Goal: Find specific page/section: Find specific page/section

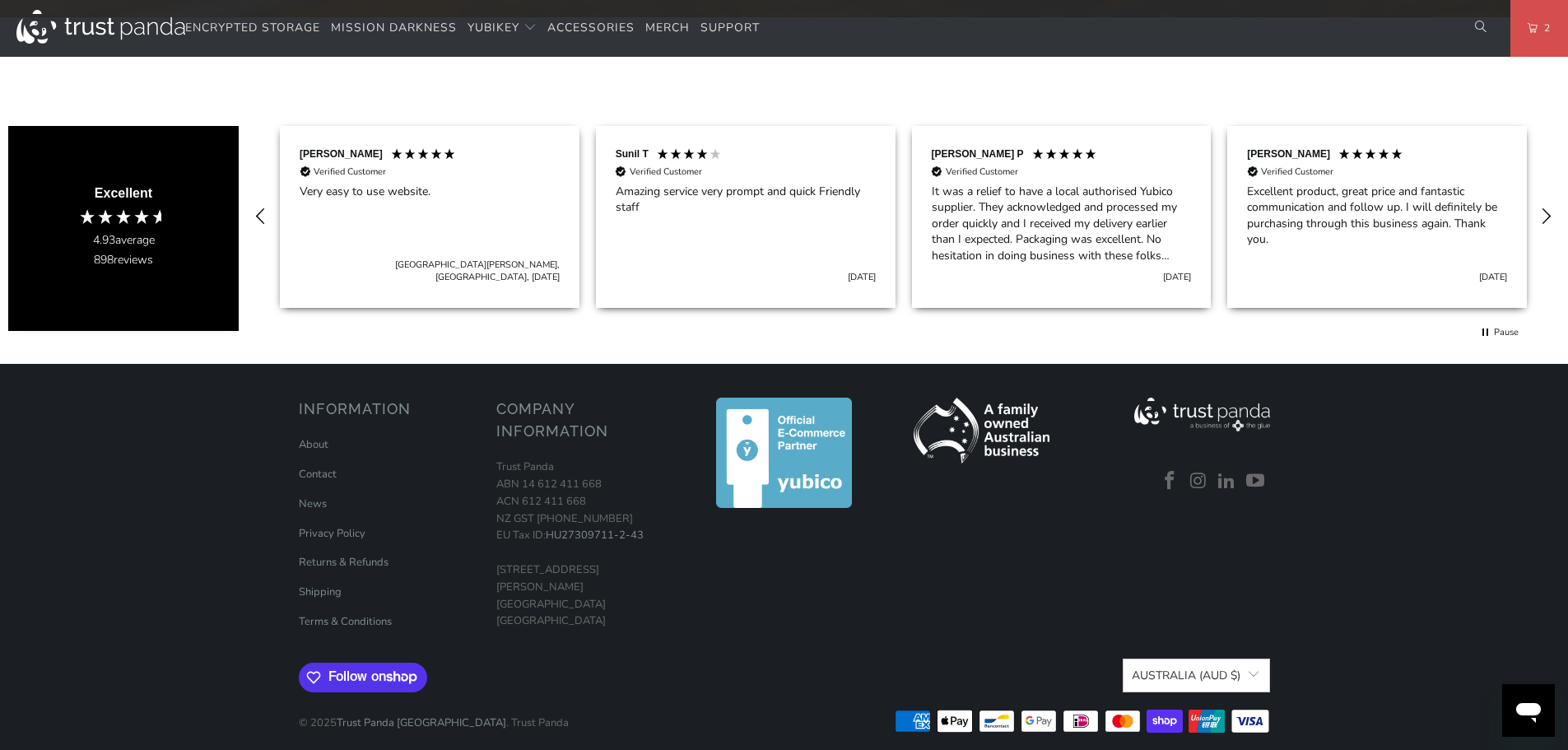
scroll to position [1072, 0]
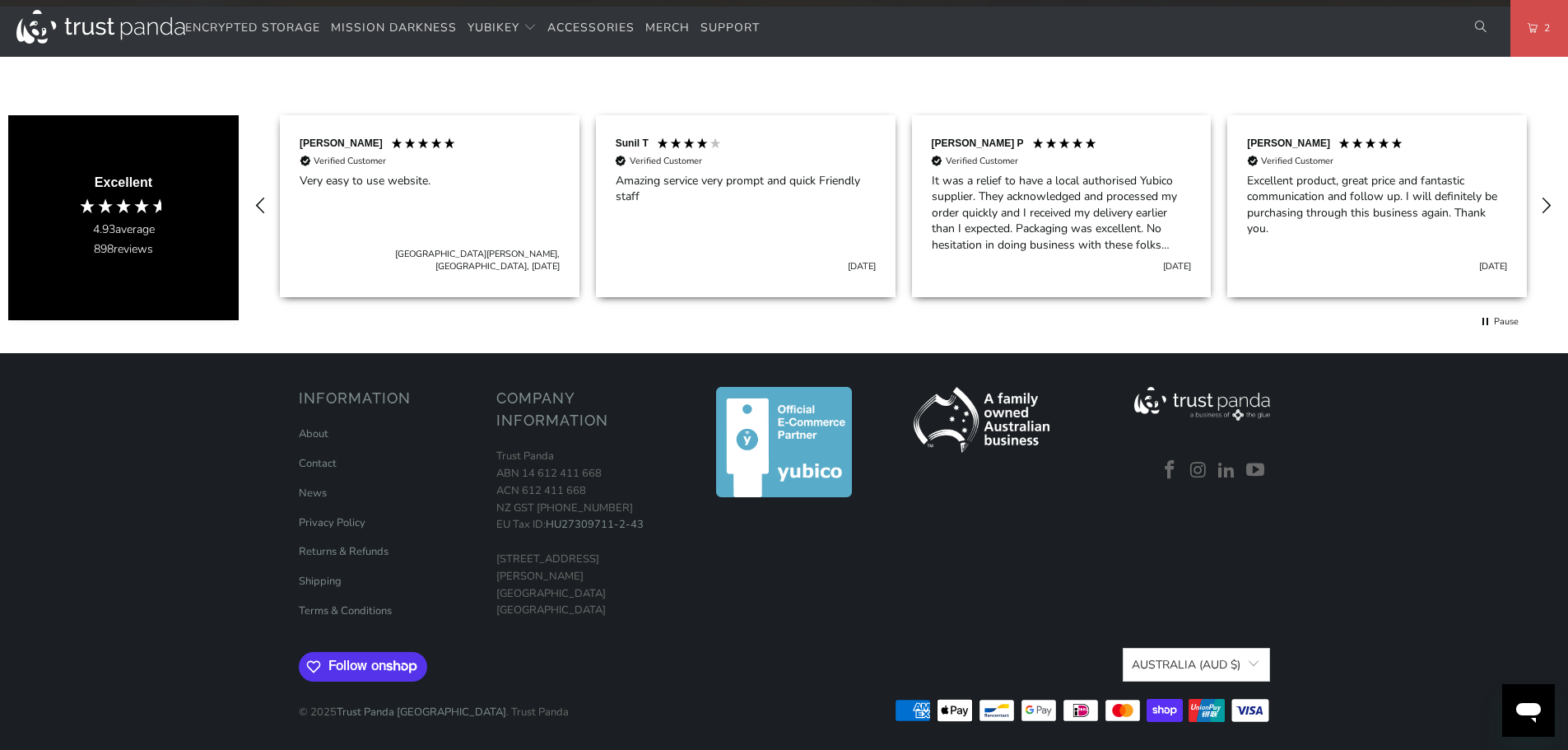
click at [564, 553] on p "Trust Panda ABN 14 612 411 668 ACN 612 411 668 NZ GST 126-344-651 EU Tax ID: HU…" at bounding box center [587, 533] width 181 height 171
click at [315, 459] on link "Contact" at bounding box center [318, 463] width 38 height 15
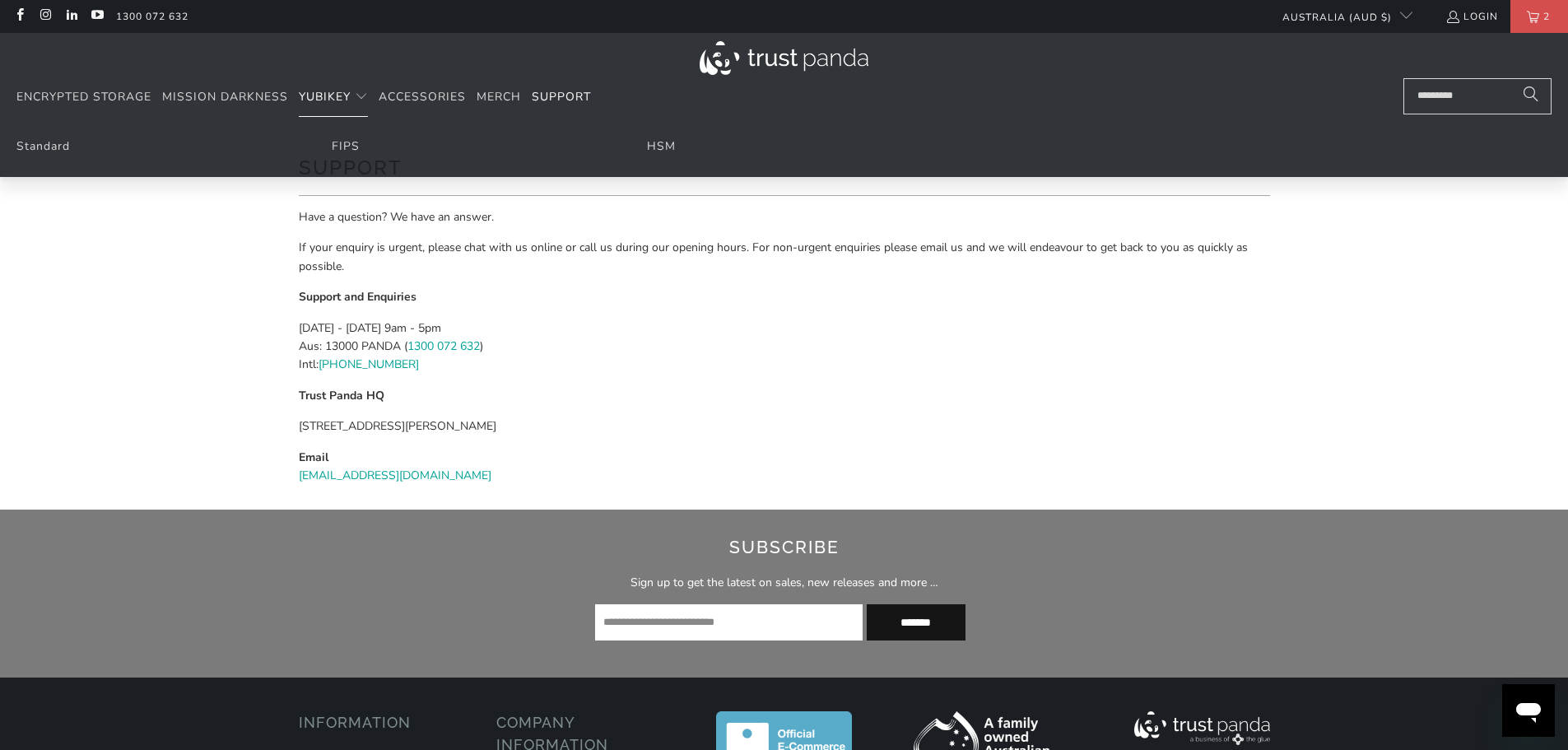
click at [331, 91] on span "YubiKey" at bounding box center [325, 96] width 52 height 16
